Goal: Task Accomplishment & Management: Manage account settings

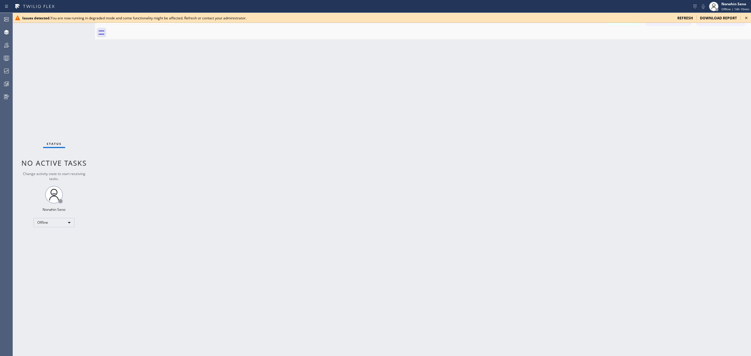
click at [687, 16] on span "refresh" at bounding box center [685, 18] width 16 height 5
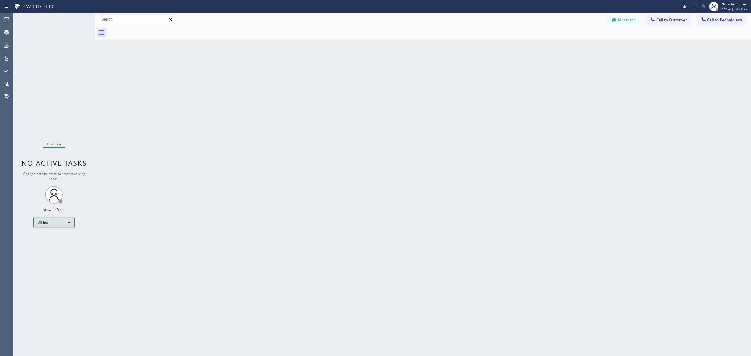
click at [74, 224] on div "Offline" at bounding box center [53, 222] width 41 height 9
click at [61, 244] on li "Unavailable" at bounding box center [54, 245] width 40 height 7
click at [4, 82] on icon at bounding box center [6, 83] width 7 height 7
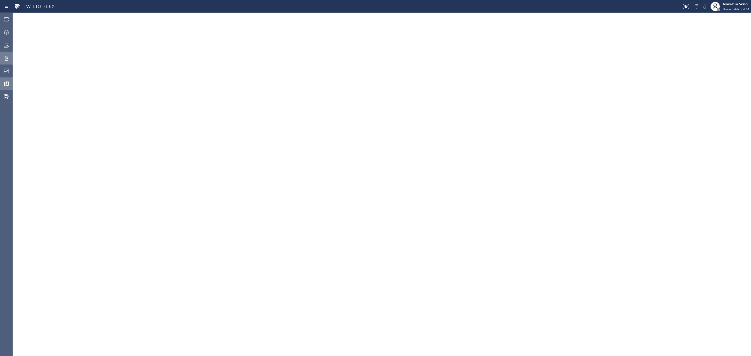
click at [6, 57] on circle at bounding box center [5, 57] width 1 height 1
